Goal: Transaction & Acquisition: Purchase product/service

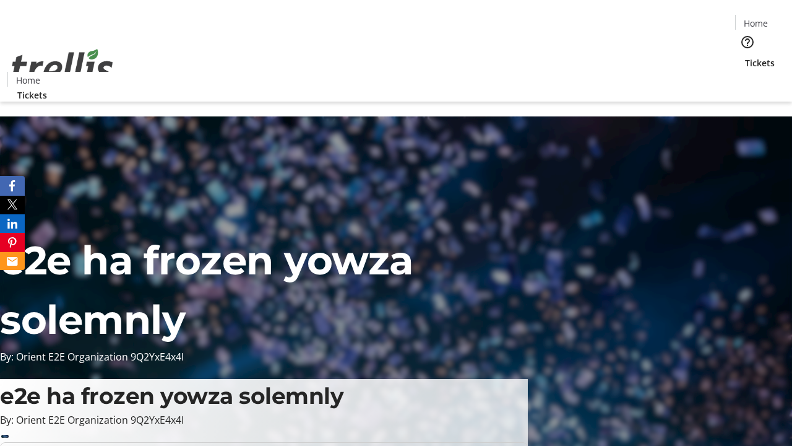
click at [745, 56] on span "Tickets" at bounding box center [760, 62] width 30 height 13
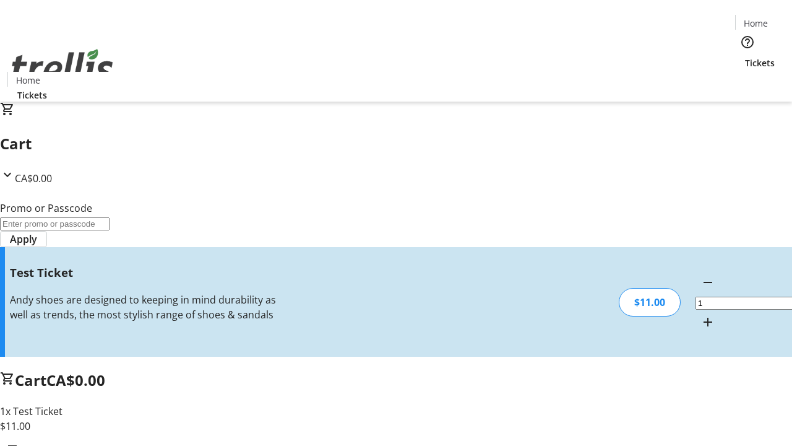
type input "UNLOCK"
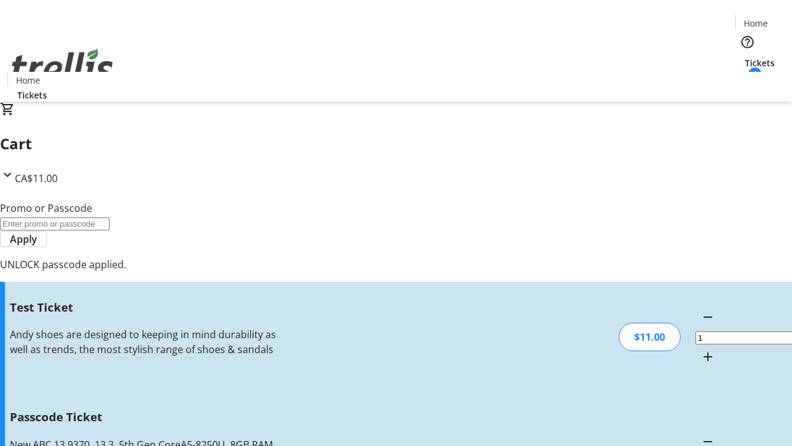
type input "5"
